Goal: Find specific page/section: Find specific page/section

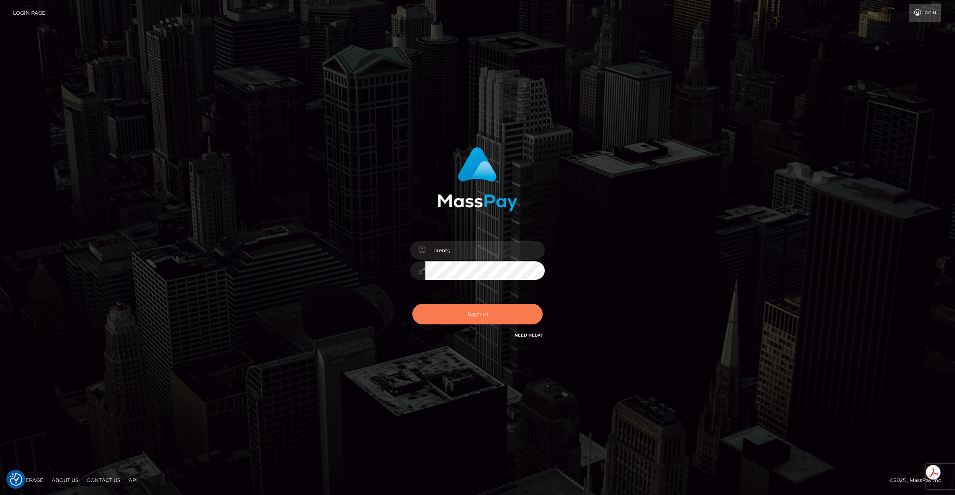
click at [471, 314] on button "Sign in" at bounding box center [477, 314] width 130 height 21
type input "brentg"
click at [466, 321] on button "Sign in" at bounding box center [477, 314] width 130 height 21
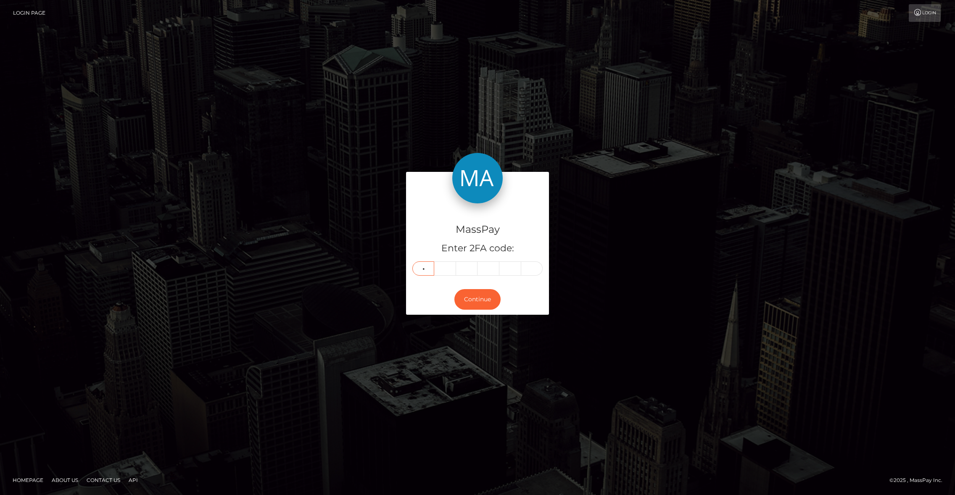
type input "9"
type input "7"
type input "9"
type input "7"
type input "6"
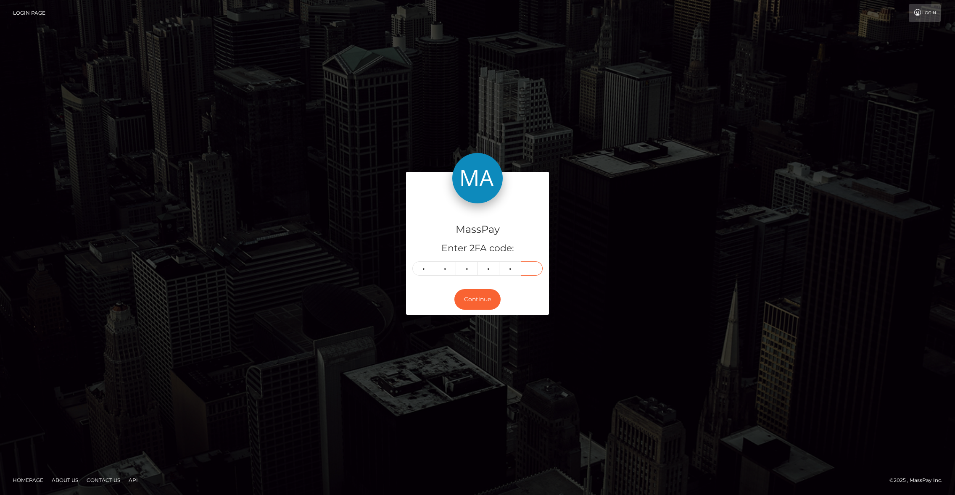
type input "4"
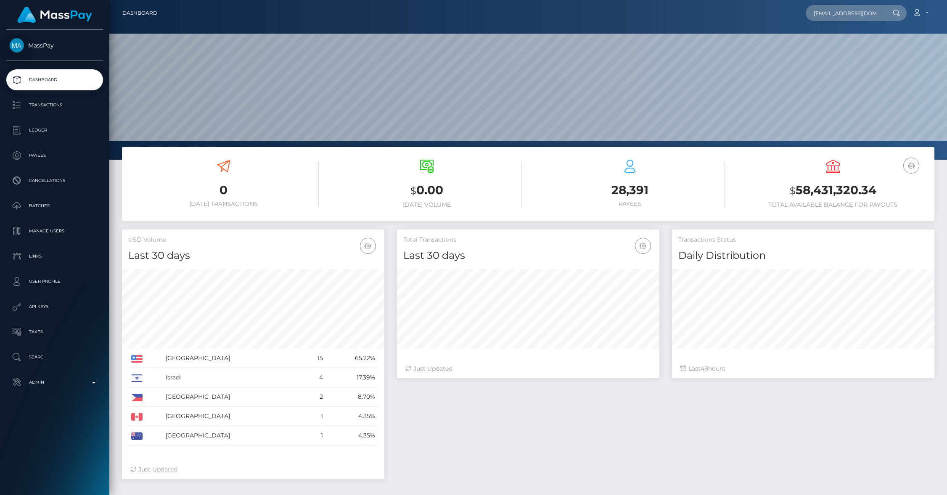
scroll to position [0, 12]
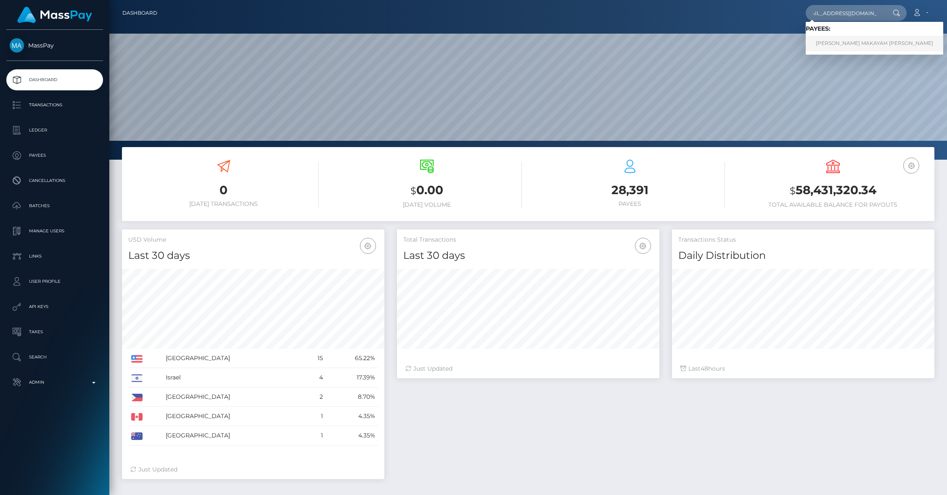
type input "kerabenjamin31@gmail.com"
click at [834, 41] on link "KERA MAKAYAH BENJAMIN" at bounding box center [873, 44] width 137 height 16
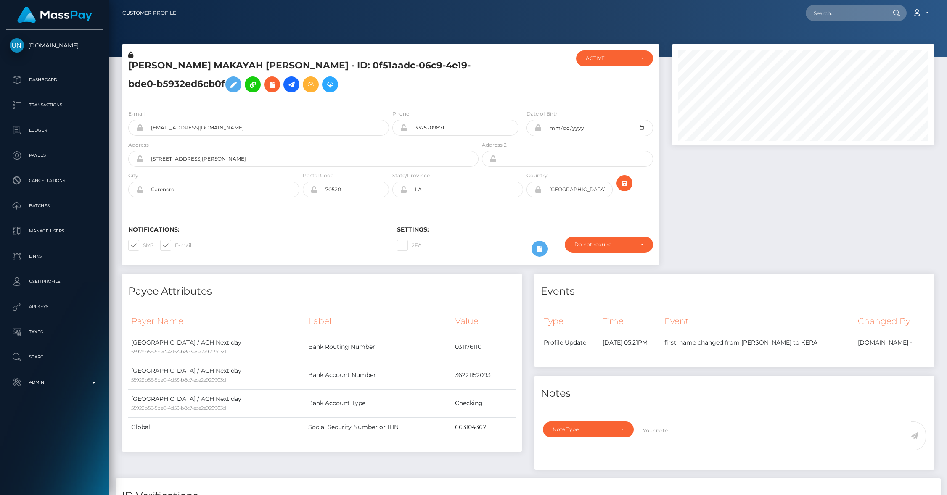
scroll to position [101, 262]
click at [280, 139] on div "E-mail [EMAIL_ADDRESS][DOMAIN_NAME]" at bounding box center [256, 124] width 269 height 31
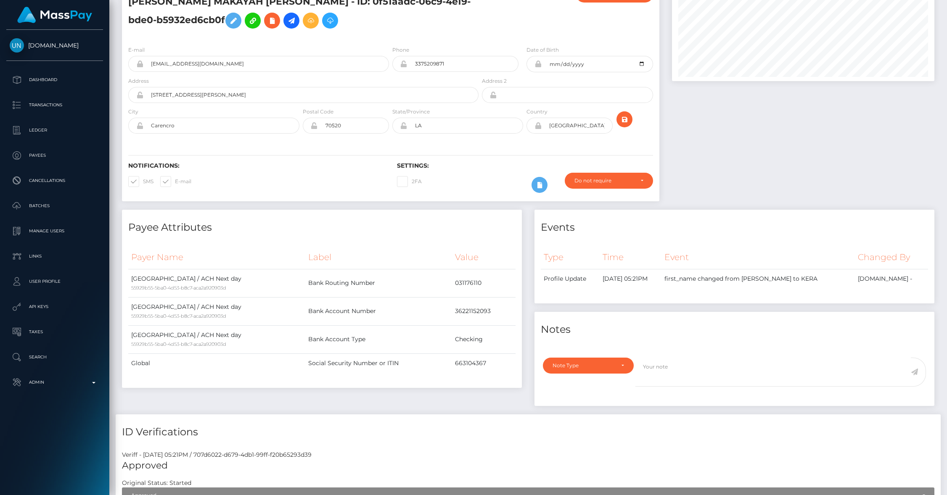
scroll to position [0, 0]
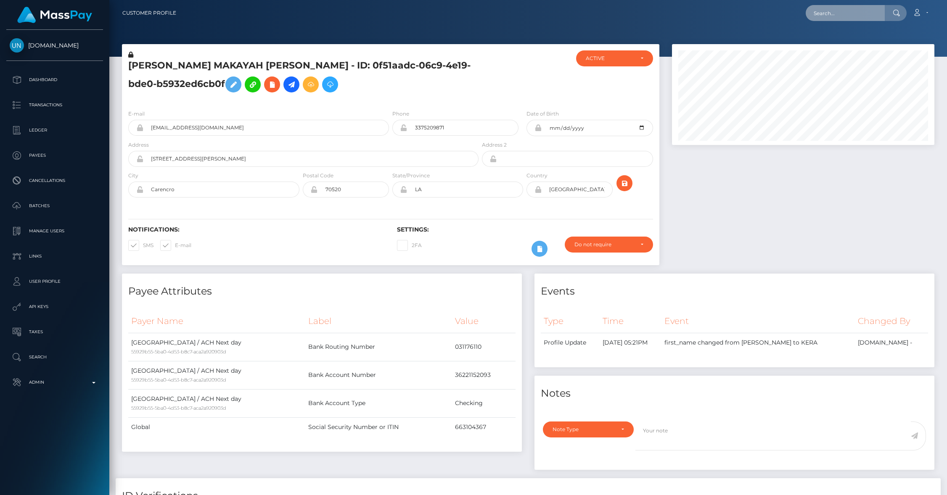
click at [827, 18] on input "text" at bounding box center [844, 13] width 79 height 16
paste input "z64nwVd4yuWQUmhD1CbrlH9D5MA3"
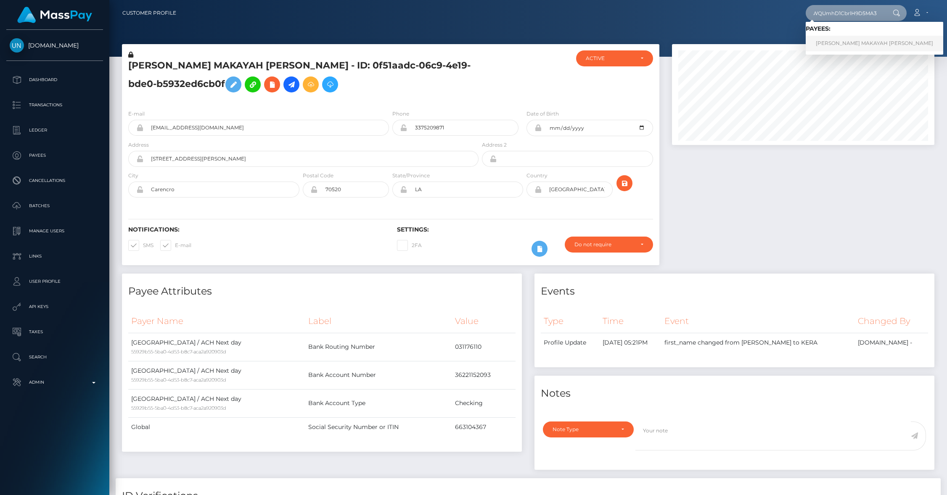
type input "z64nwVd4yuWQUmhD1CbrlH9D5MA3"
click at [839, 42] on link "[PERSON_NAME] MAKAYAH [PERSON_NAME]" at bounding box center [873, 44] width 137 height 16
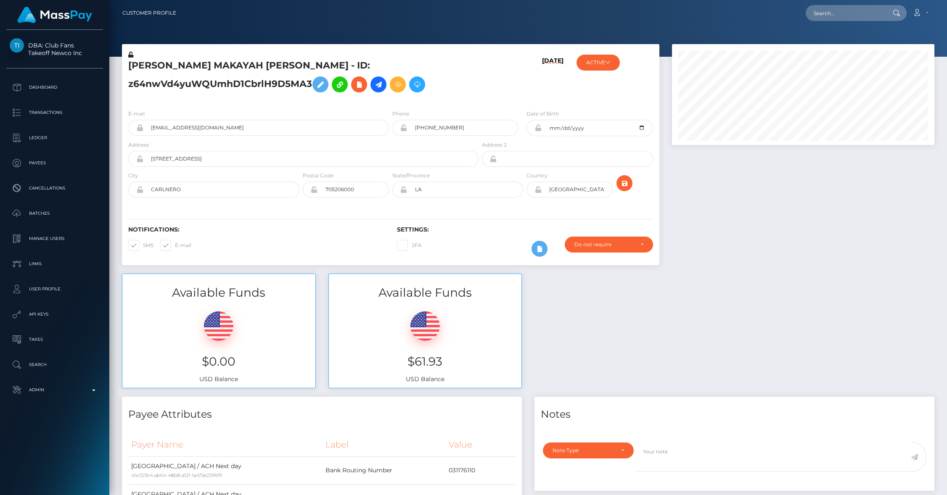
scroll to position [101, 262]
click at [176, 128] on input "kerabenjamin38@gmail.com" at bounding box center [266, 128] width 246 height 16
